Goal: Task Accomplishment & Management: Manage account settings

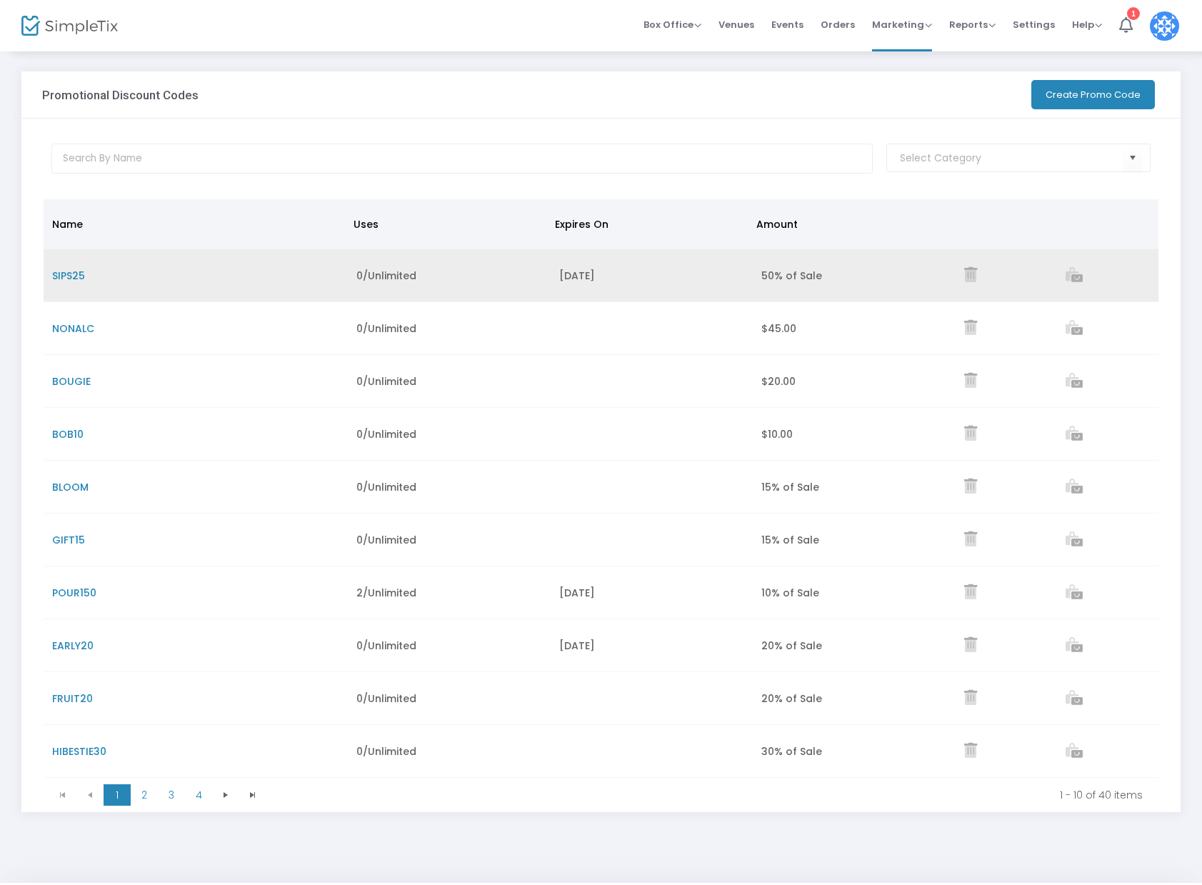
click at [79, 274] on span "SIPS25" at bounding box center [68, 276] width 33 height 14
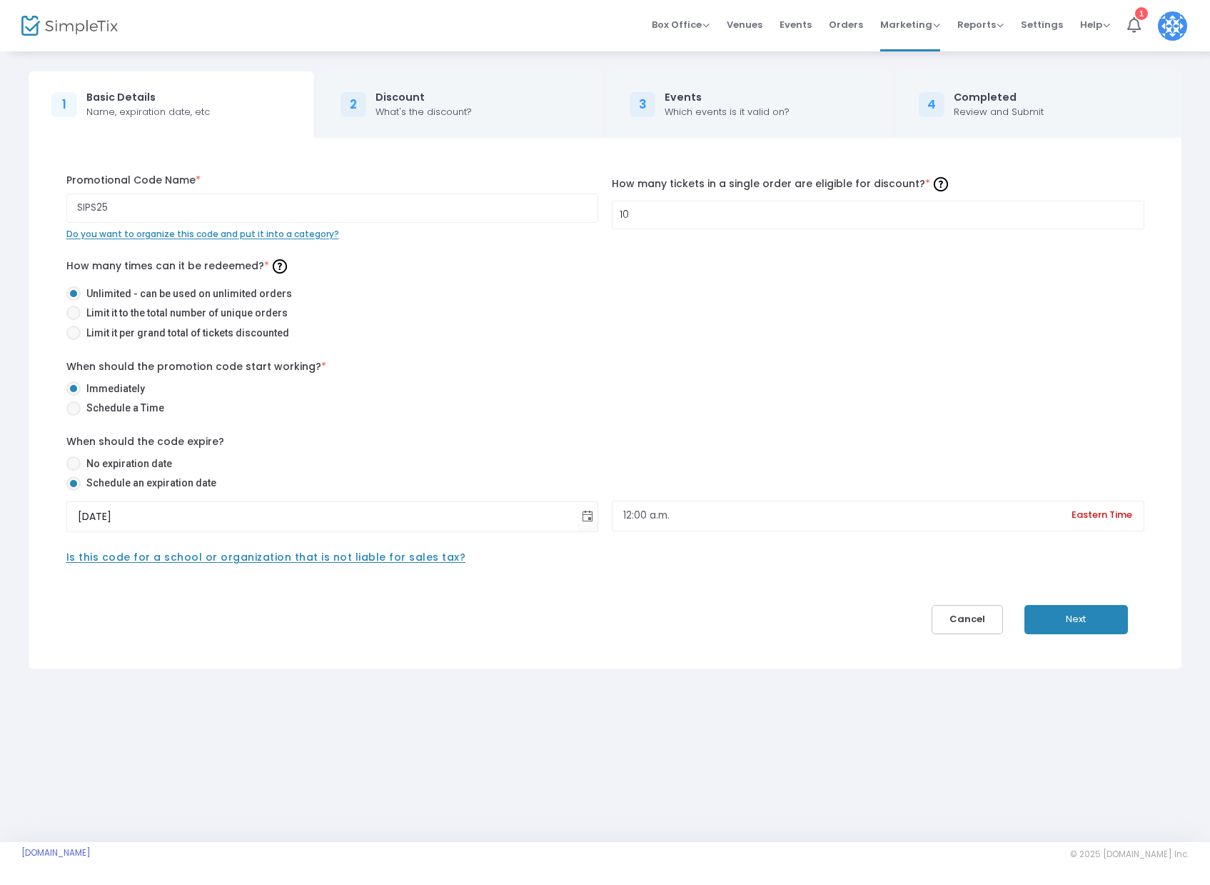
click at [376, 91] on div "Discount" at bounding box center [424, 97] width 96 height 15
click at [1123, 617] on button "Next" at bounding box center [1077, 619] width 104 height 29
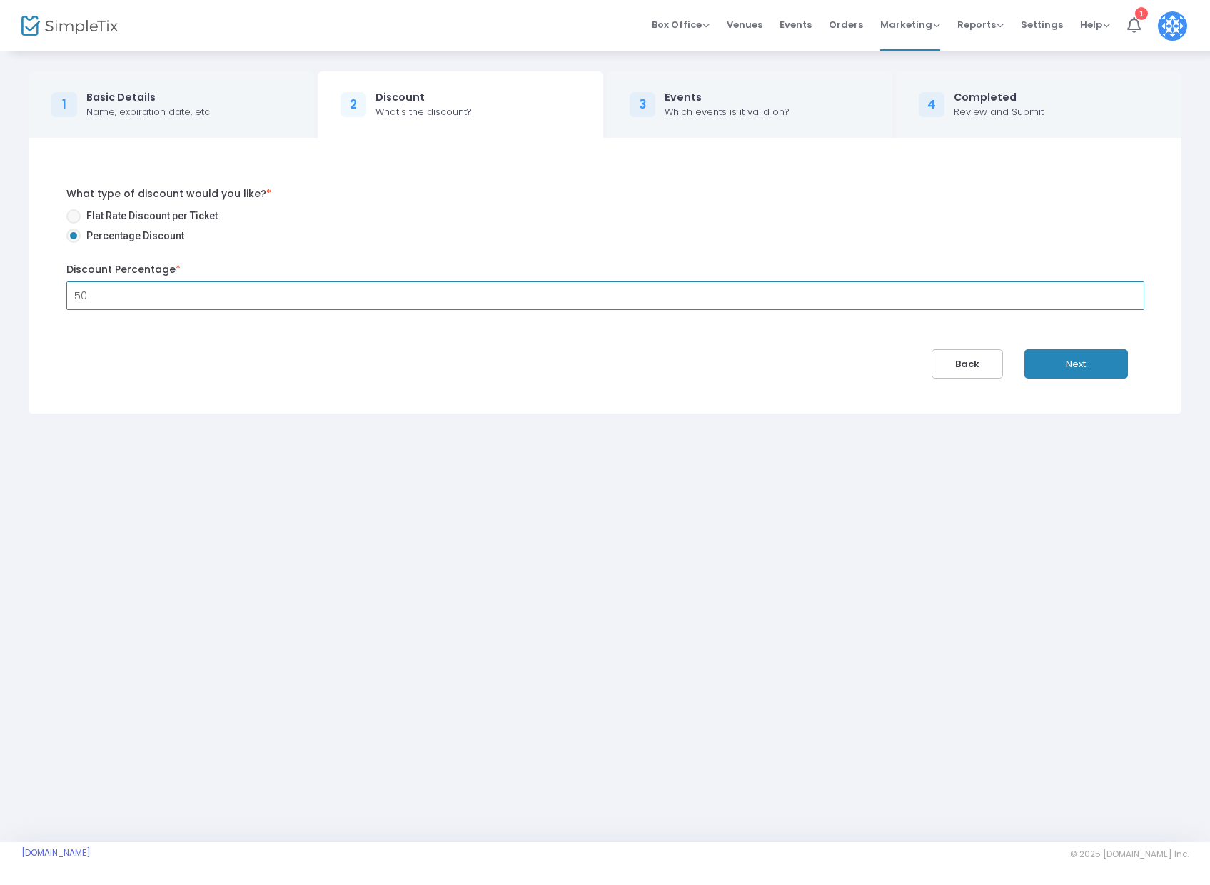
drag, startPoint x: 84, startPoint y: 297, endPoint x: 43, endPoint y: 290, distance: 41.3
click at [44, 290] on div "What type of discount would you like? * Flat Rate Discount per Ticket Percentag…" at bounding box center [605, 276] width 1168 height 276
type input "25.00%"
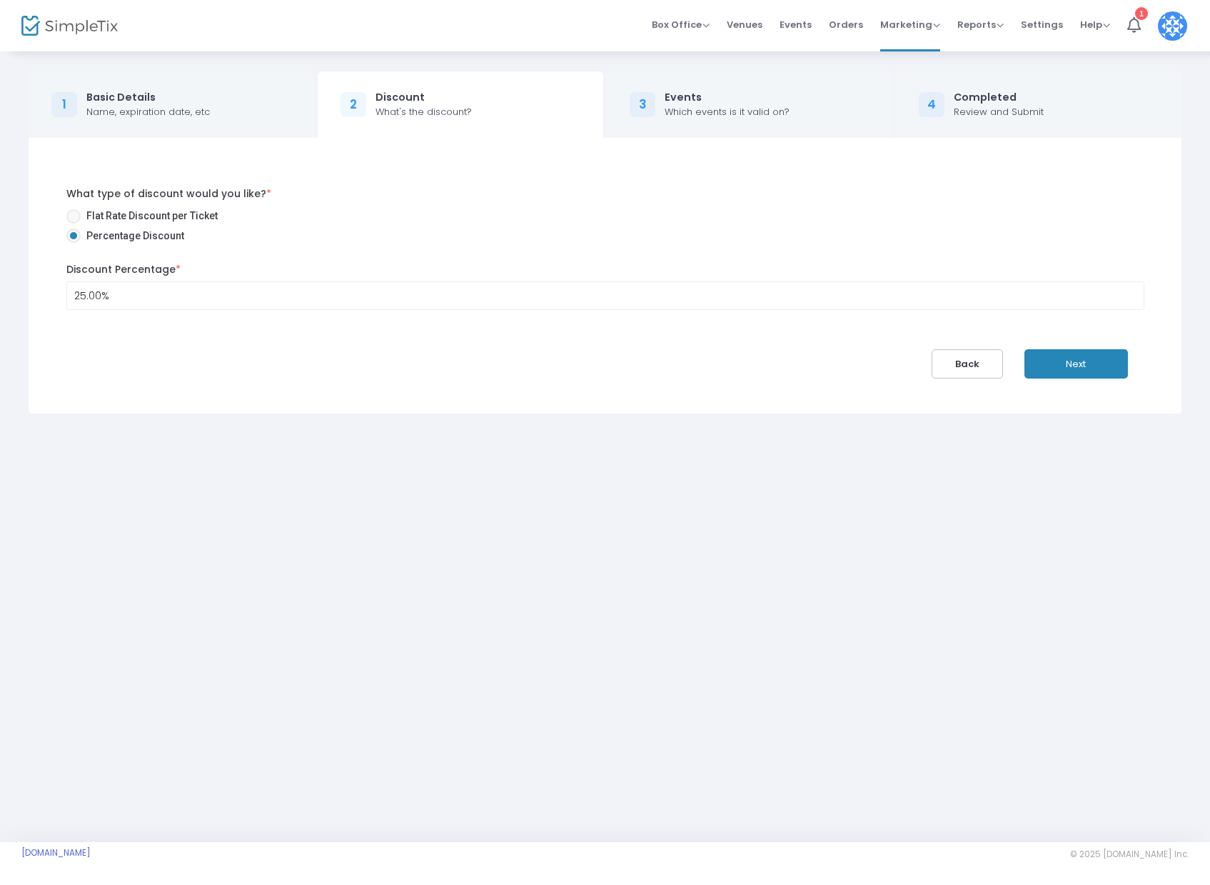
click at [1079, 374] on button "Next" at bounding box center [1077, 363] width 104 height 29
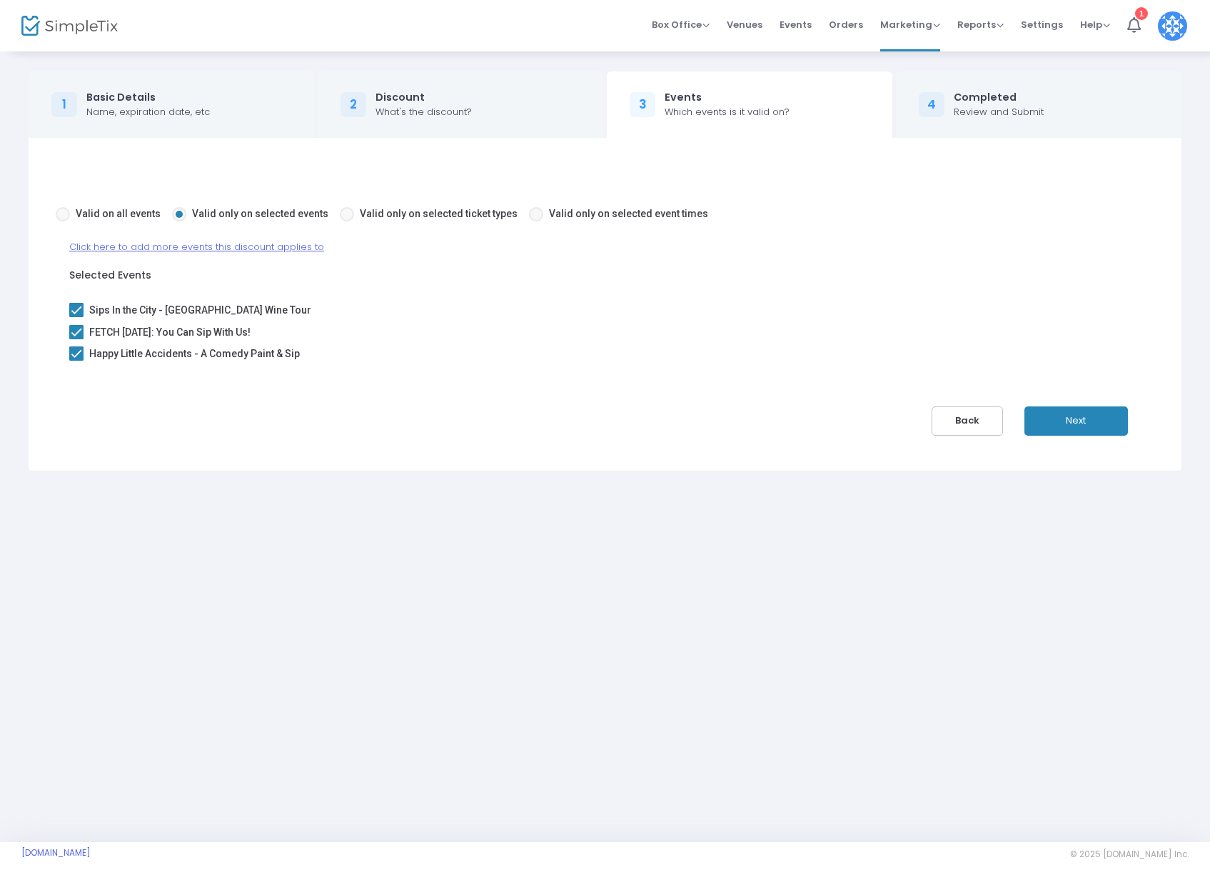
click at [1098, 428] on button "Next" at bounding box center [1077, 420] width 104 height 29
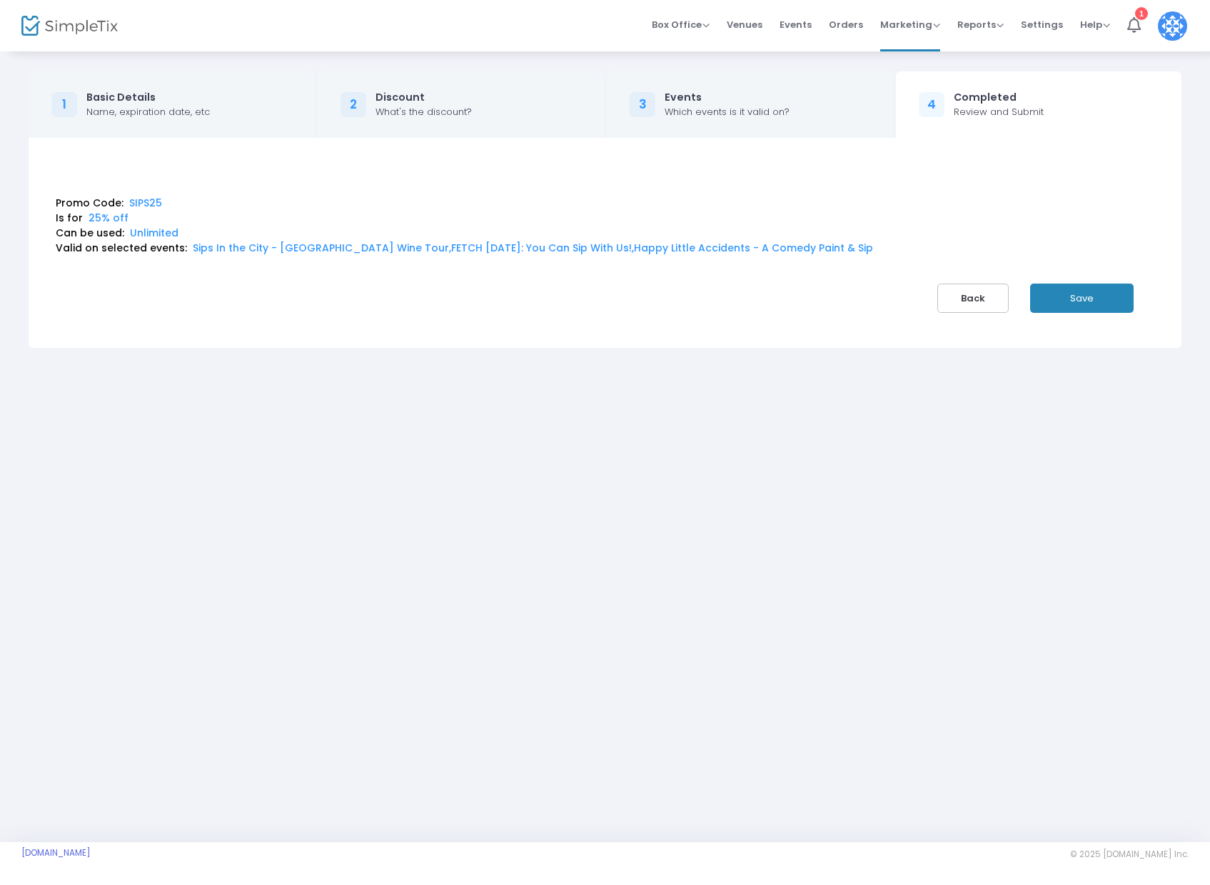
click at [1086, 291] on button "Save" at bounding box center [1082, 298] width 104 height 29
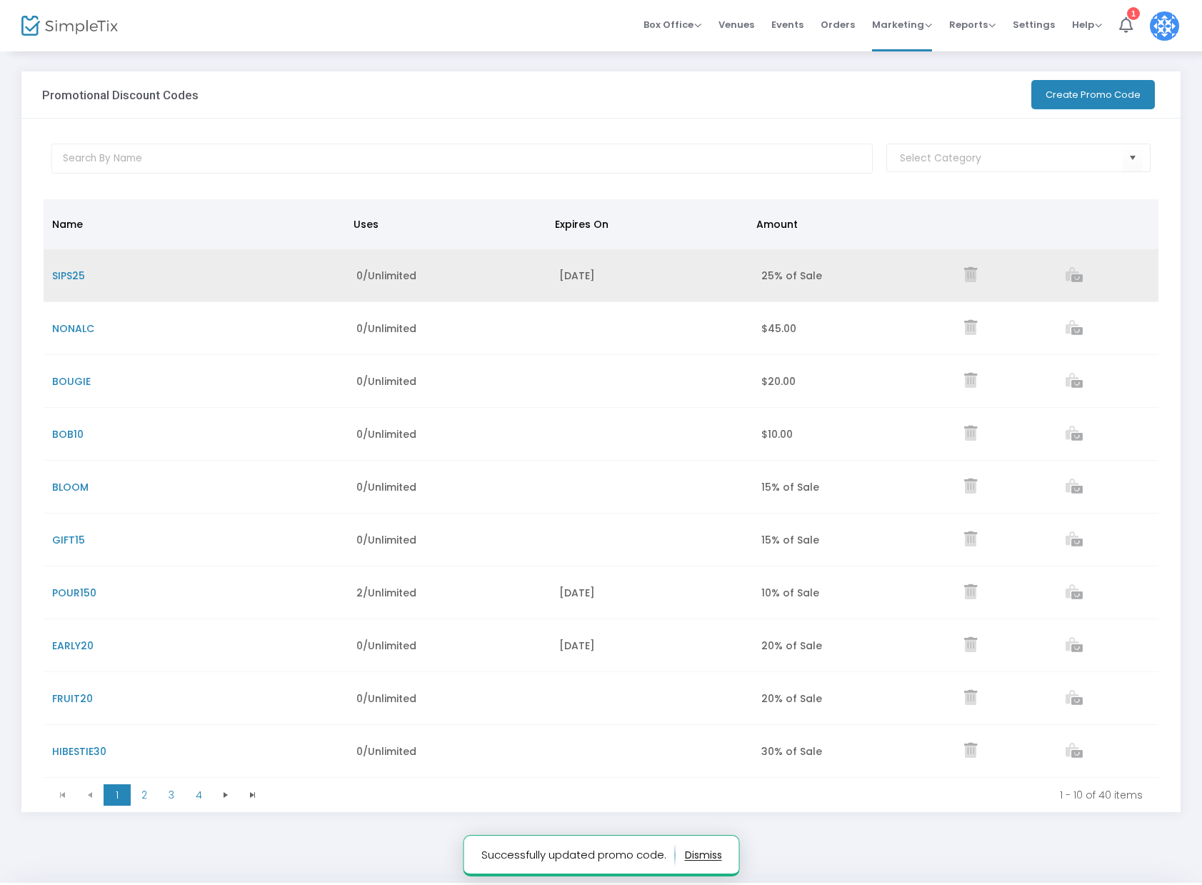
click at [636, 281] on div "[DATE]" at bounding box center [652, 276] width 186 height 14
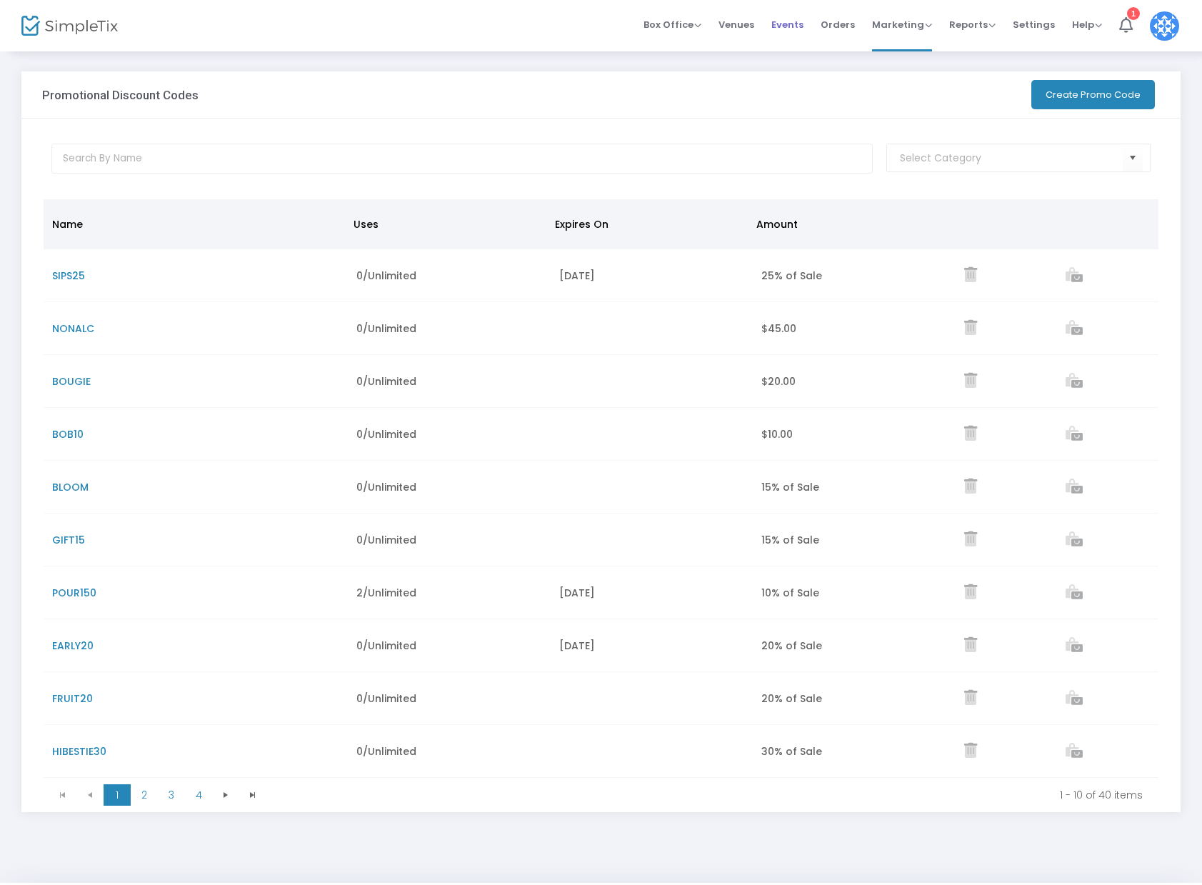
click at [796, 24] on span "Events" at bounding box center [787, 24] width 32 height 36
